Goal: Task Accomplishment & Management: Manage account settings

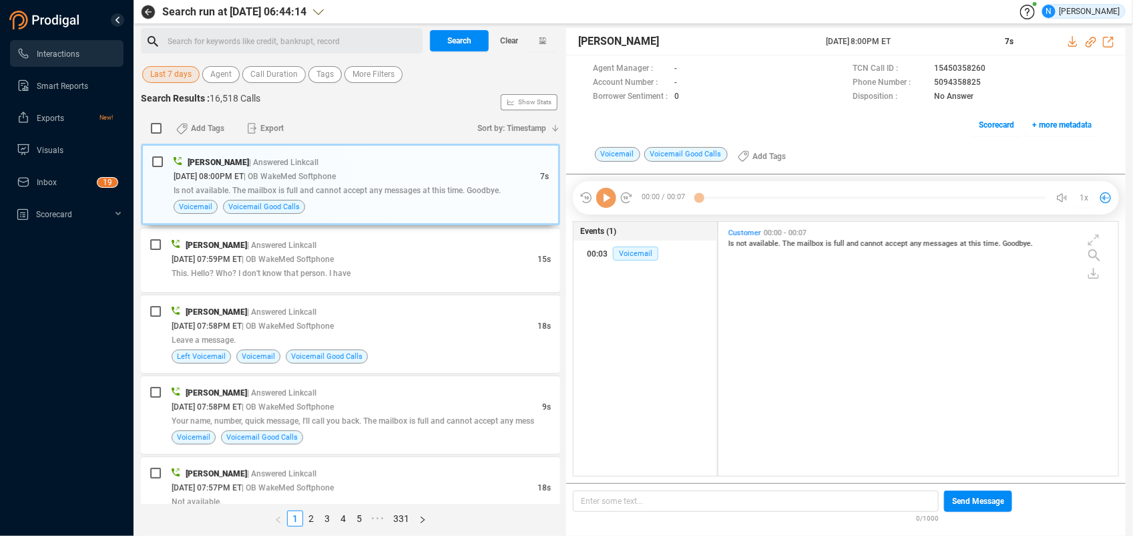
scroll to position [4, 7]
click at [43, 181] on span "Inbox" at bounding box center [47, 182] width 20 height 9
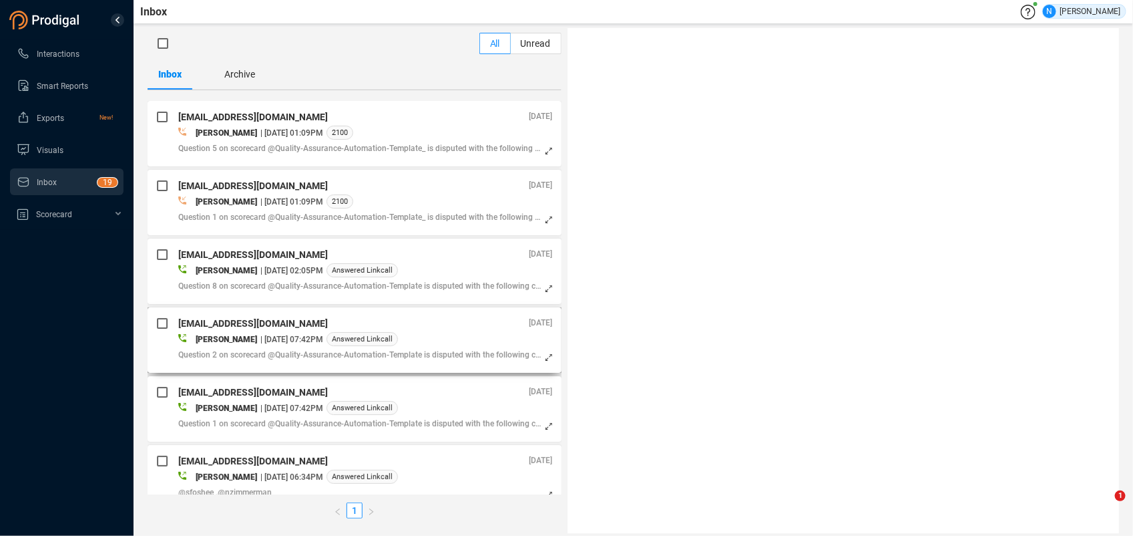
click at [451, 335] on div "[PERSON_NAME] | [DATE] 07:42PM Answered Linkcall" at bounding box center [365, 339] width 374 height 14
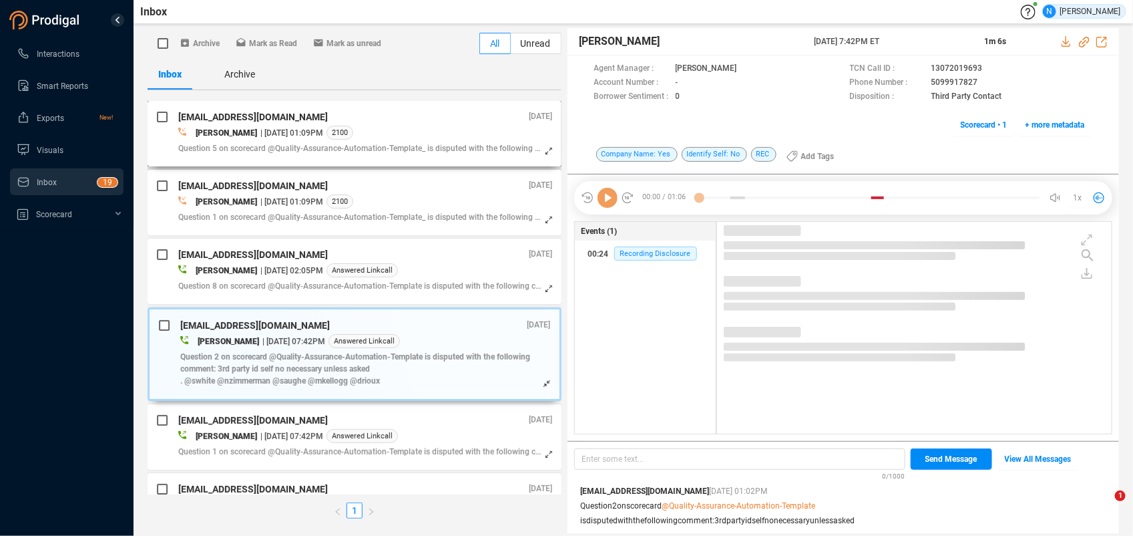
click at [437, 147] on span "Question 5 on scorecard @Quality-Assurance-Automation-Template_  is disputed wi…" at bounding box center [360, 148] width 364 height 12
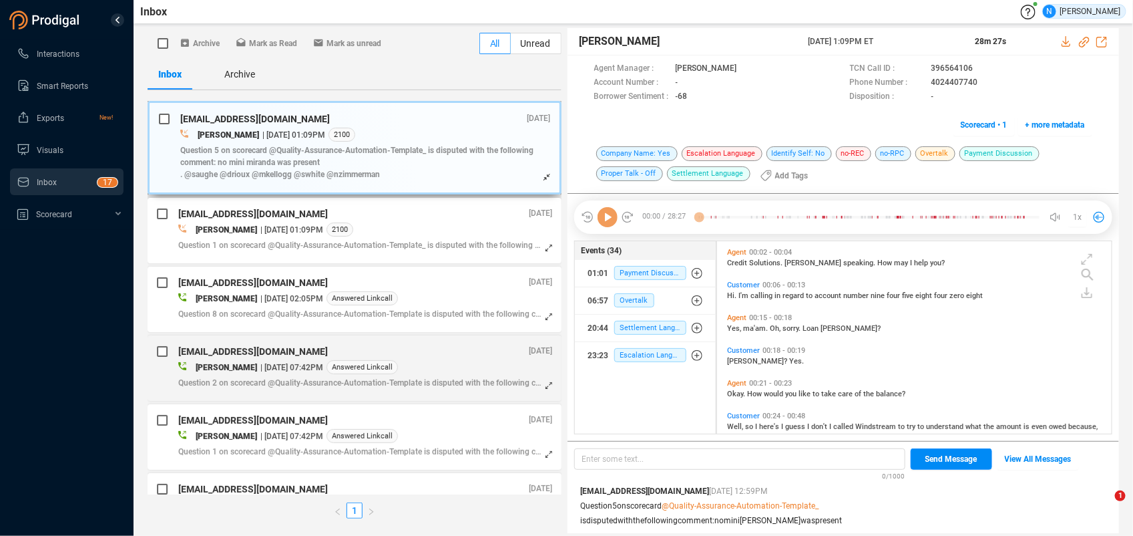
scroll to position [4, 7]
